Goal: Task Accomplishment & Management: Manage account settings

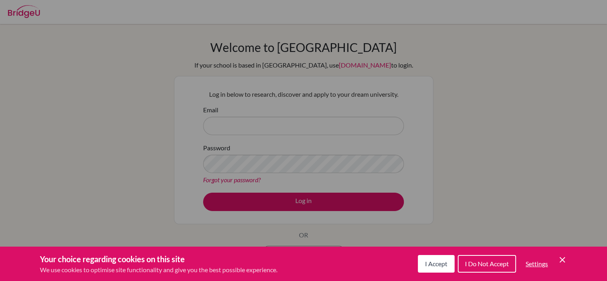
click at [429, 258] on button "I Accept" at bounding box center [436, 264] width 37 height 18
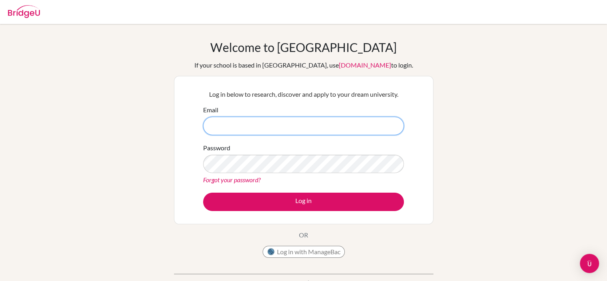
click at [279, 132] on input "Email" at bounding box center [303, 126] width 201 height 18
type input "[EMAIL_ADDRESS][DOMAIN_NAME]"
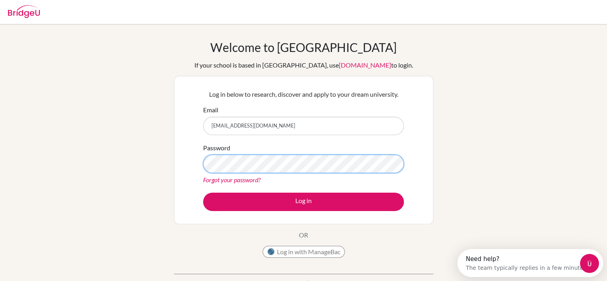
click at [203, 192] on button "Log in" at bounding box center [303, 201] width 201 height 18
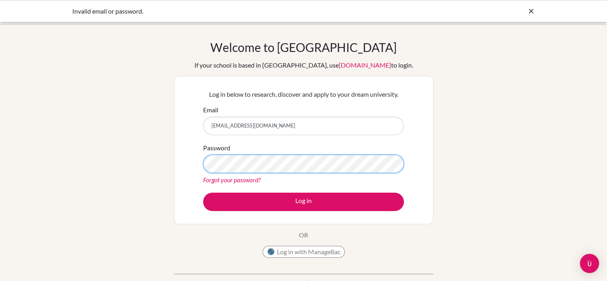
click at [203, 192] on button "Log in" at bounding box center [303, 201] width 201 height 18
click at [530, 9] on icon at bounding box center [531, 11] width 8 height 8
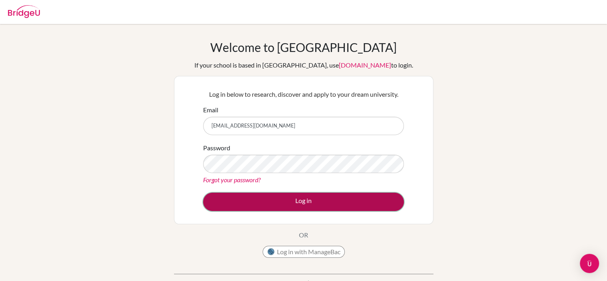
click at [269, 195] on button "Log in" at bounding box center [303, 201] width 201 height 18
